Goal: Task Accomplishment & Management: Complete application form

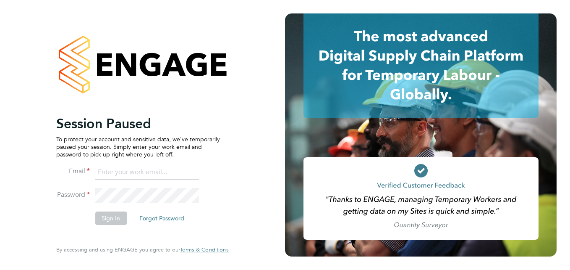
click at [142, 168] on input at bounding box center [147, 172] width 104 height 15
type input "[EMAIL_ADDRESS][DOMAIN_NAME]"
click at [116, 216] on button "Sign In" at bounding box center [111, 217] width 32 height 13
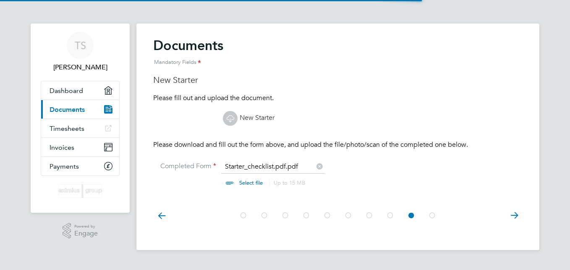
scroll to position [11, 104]
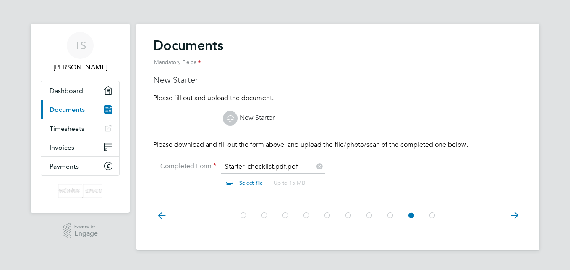
click at [245, 181] on input "file" at bounding box center [259, 174] width 132 height 25
click at [249, 117] on link "New Starter" at bounding box center [249, 117] width 52 height 8
click at [251, 180] on input "file" at bounding box center [259, 174] width 132 height 25
type input "C:\fakepath\HMRC Starter file.pdf"
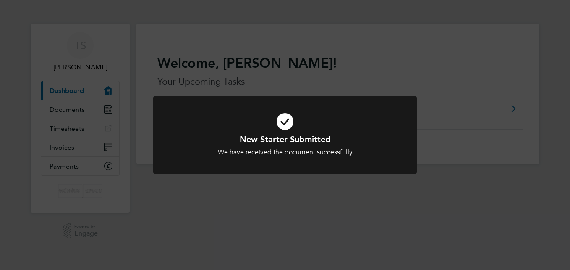
click at [68, 107] on div "New Starter Submitted We have received the document successfully Cancel Okay" at bounding box center [285, 135] width 570 height 270
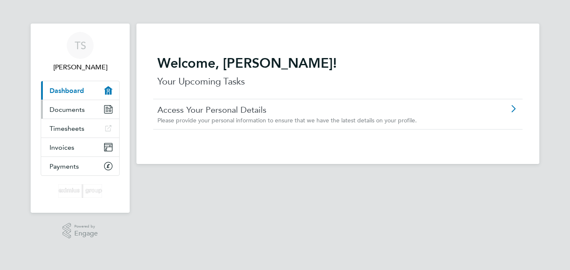
click at [68, 107] on span "Documents" at bounding box center [67, 109] width 35 height 8
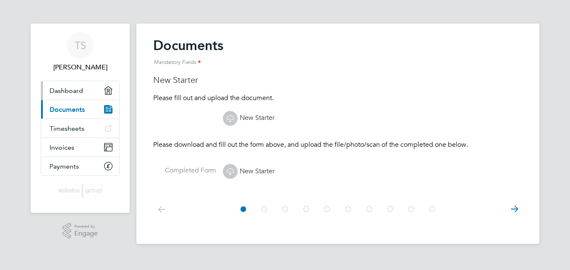
click at [73, 90] on span "Dashboard" at bounding box center [67, 91] width 34 height 8
